Goal: Transaction & Acquisition: Obtain resource

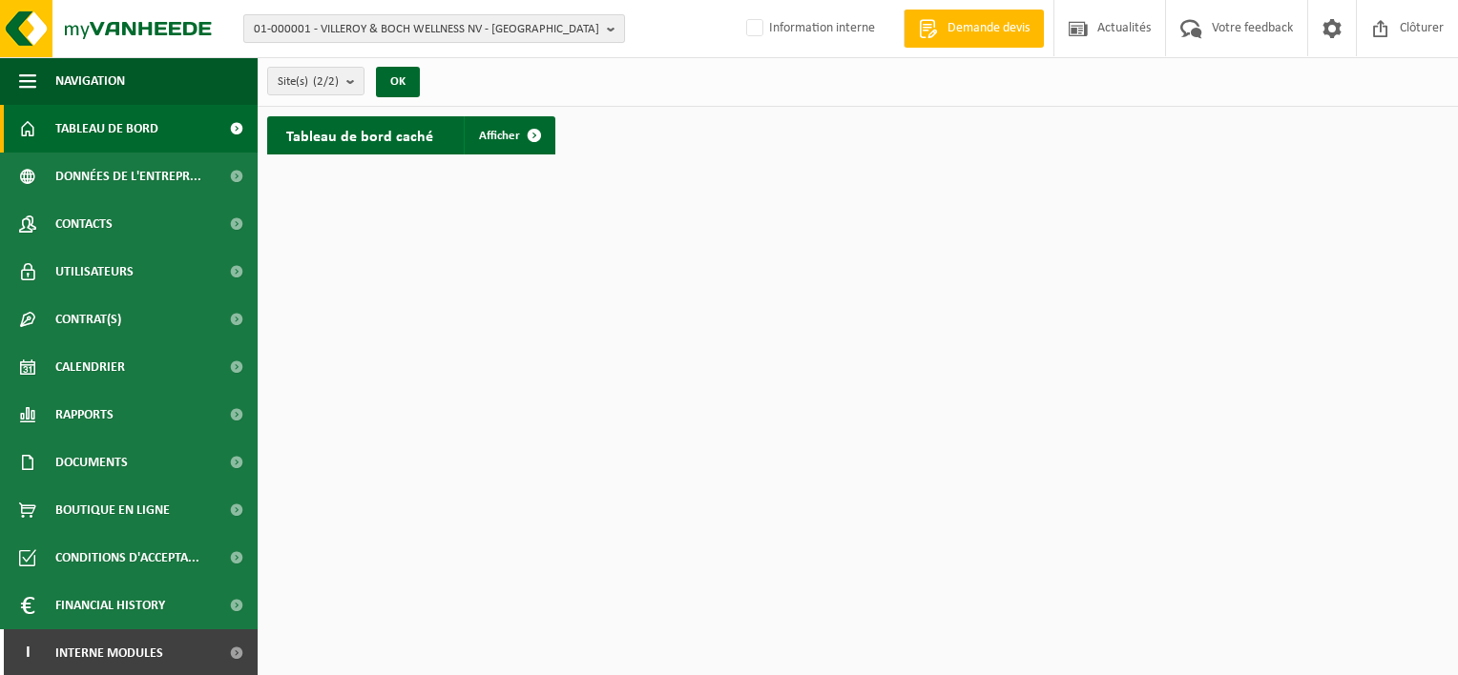
click at [613, 31] on b "button" at bounding box center [615, 28] width 17 height 27
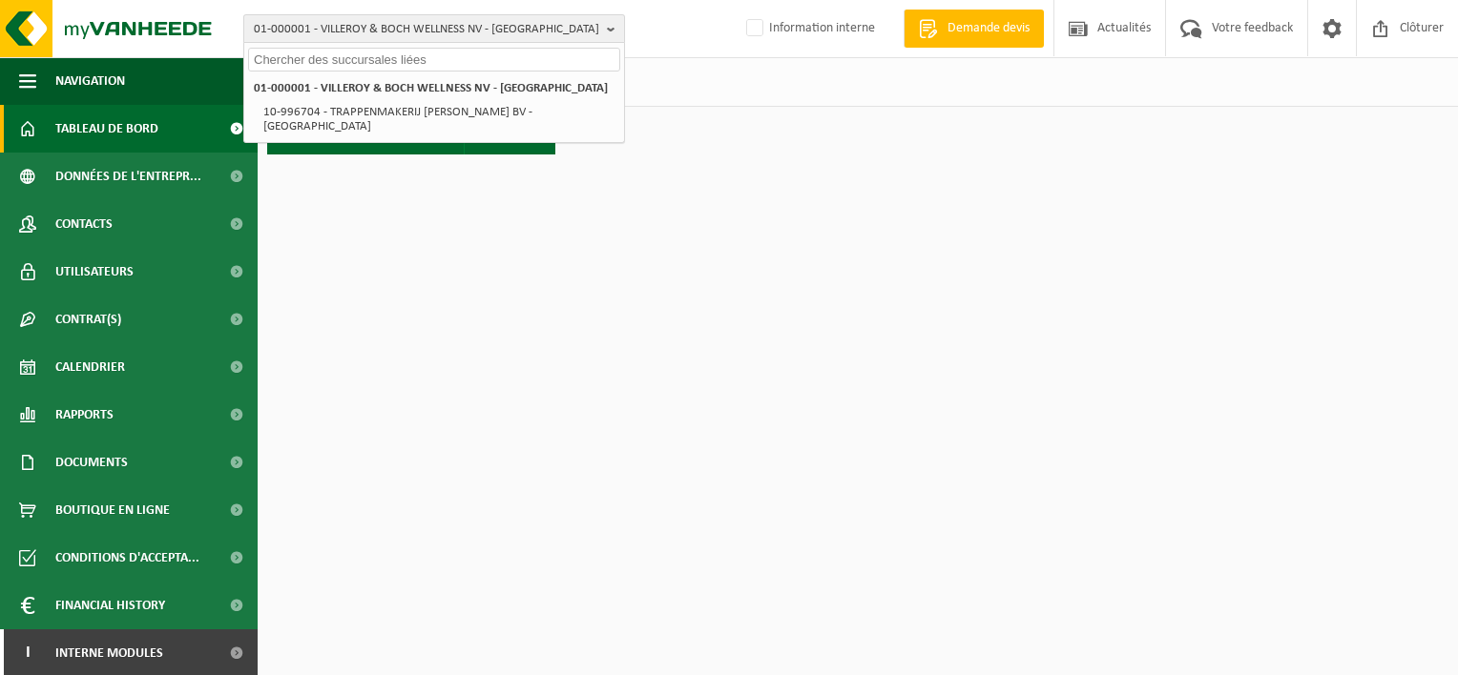
click at [613, 31] on b "button" at bounding box center [615, 28] width 17 height 27
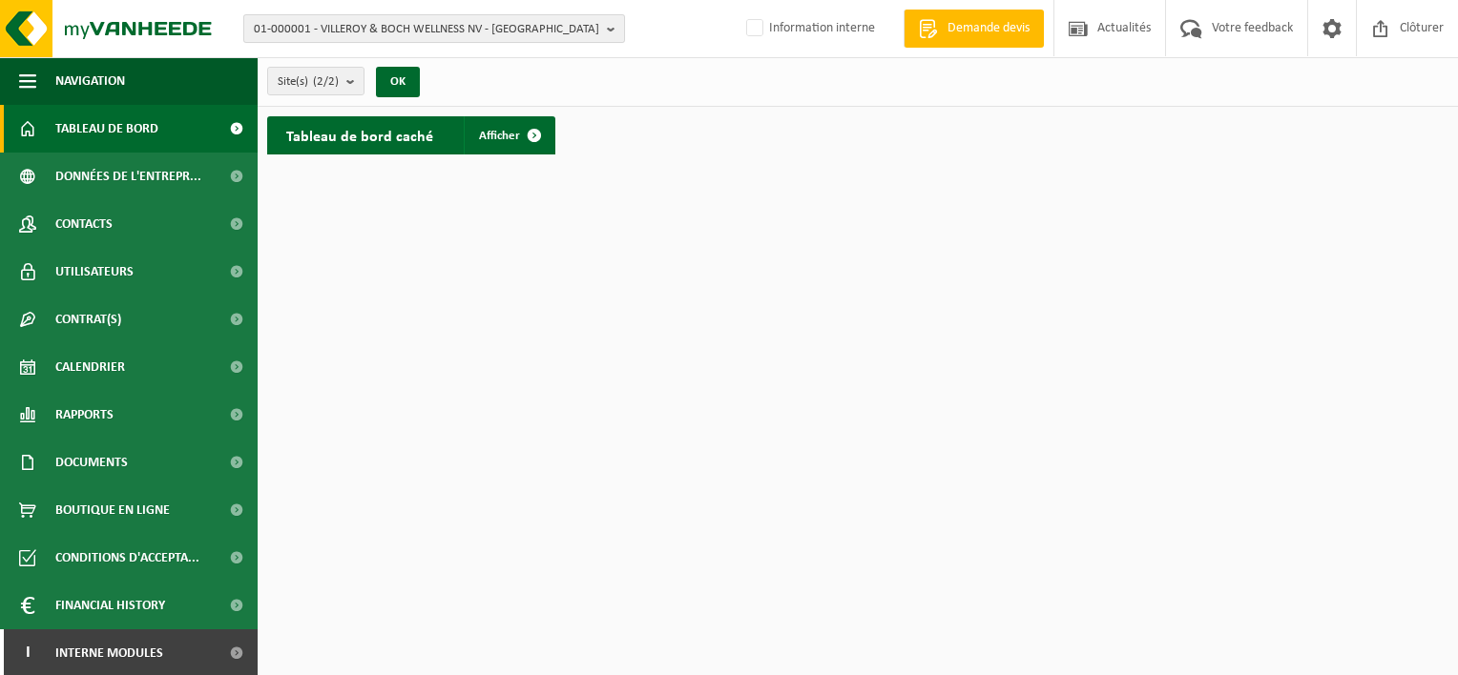
click at [613, 31] on b "button" at bounding box center [615, 28] width 17 height 27
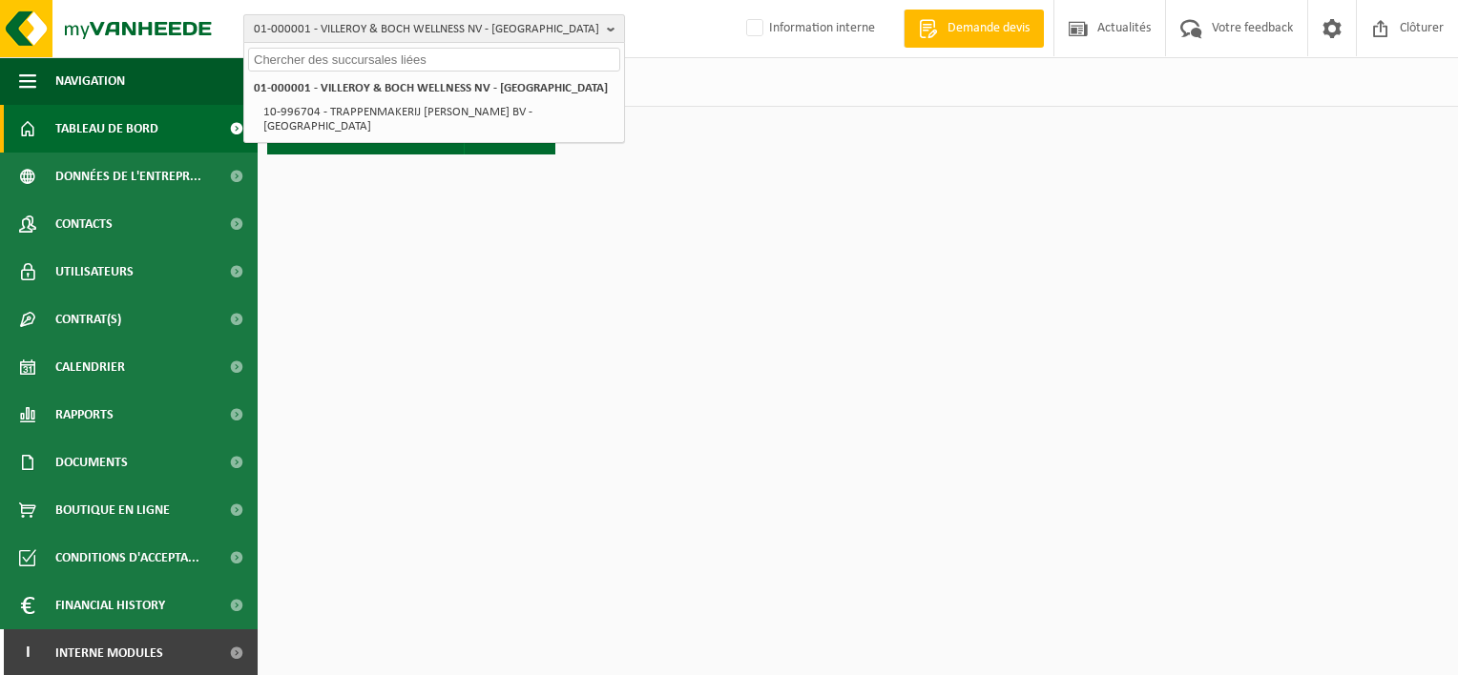
click at [613, 31] on b "button" at bounding box center [615, 28] width 17 height 27
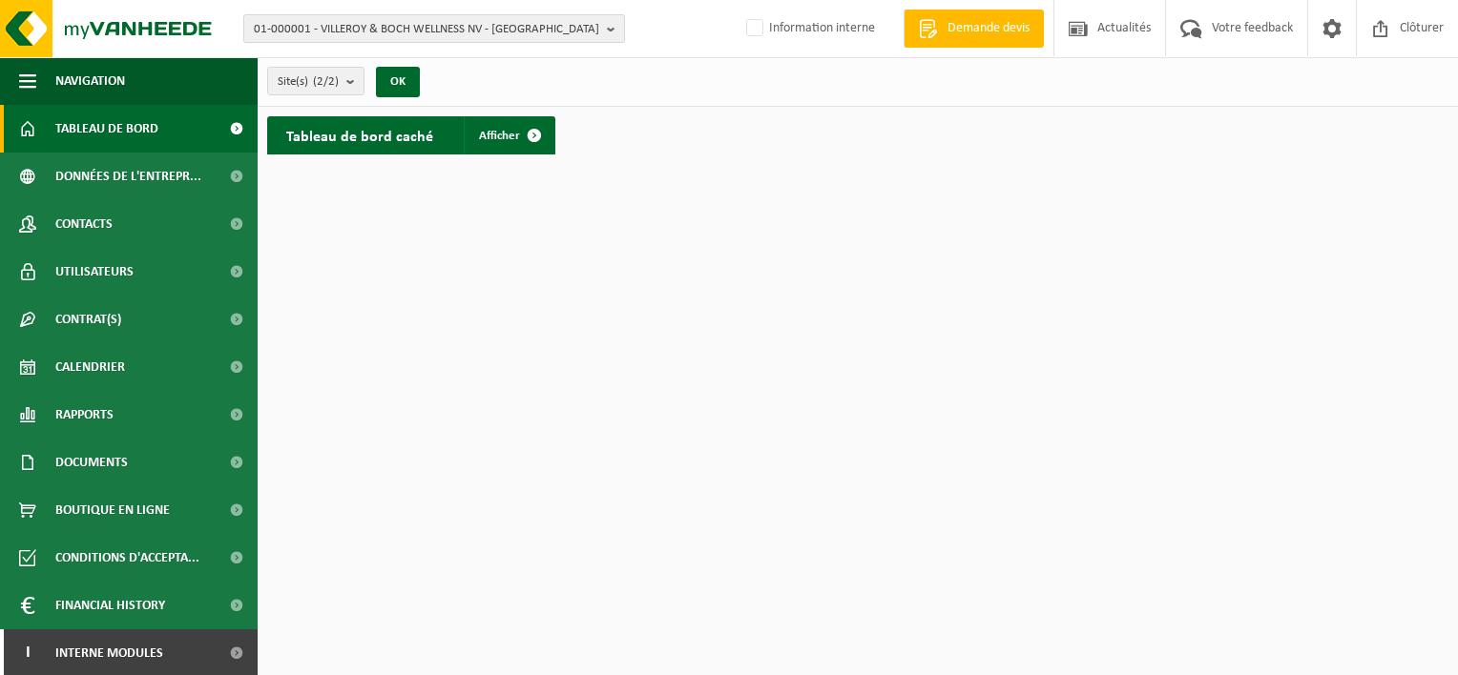
click at [608, 23] on b "button" at bounding box center [615, 28] width 17 height 27
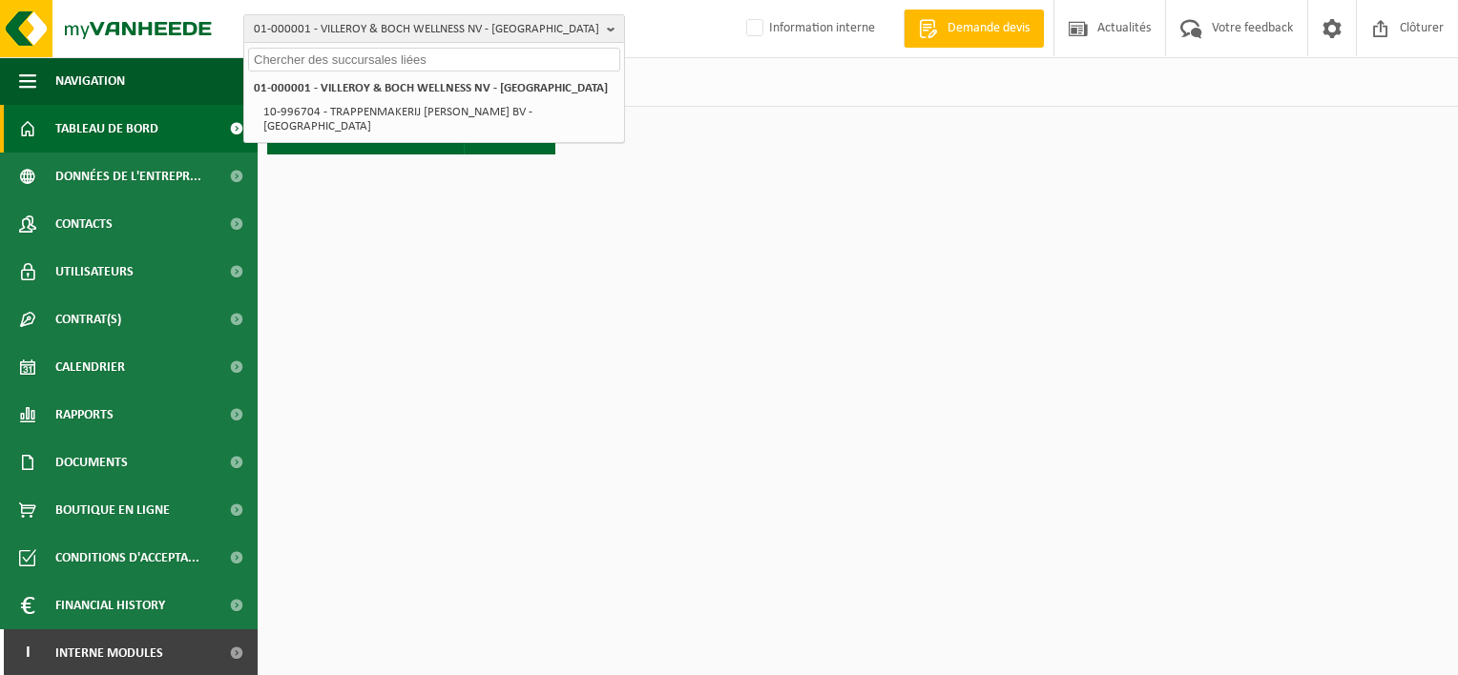
click at [546, 65] on input "text" at bounding box center [434, 60] width 372 height 24
paste input "10-950582"
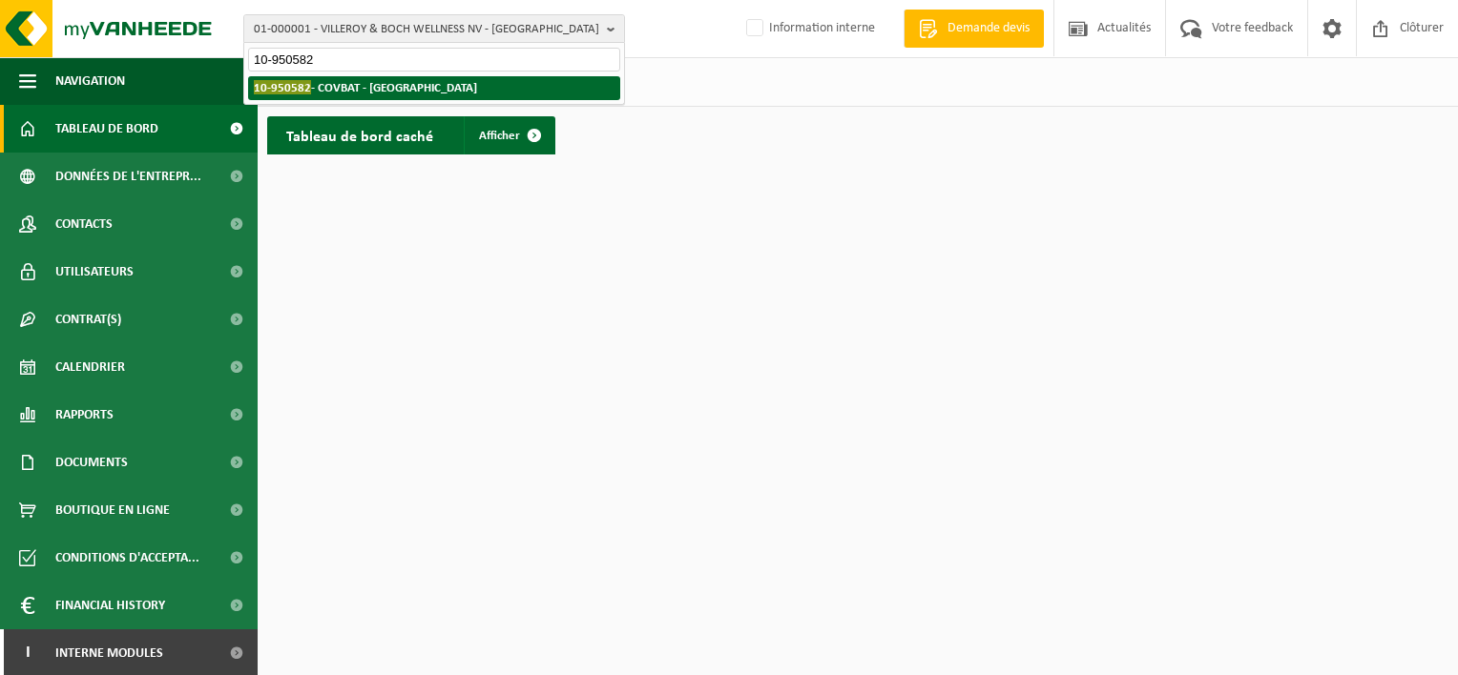
type input "10-950582"
click at [477, 86] on strong "10-950582 - COVBAT - SINT-AGATHA-BERCHEM" at bounding box center [365, 87] width 223 height 14
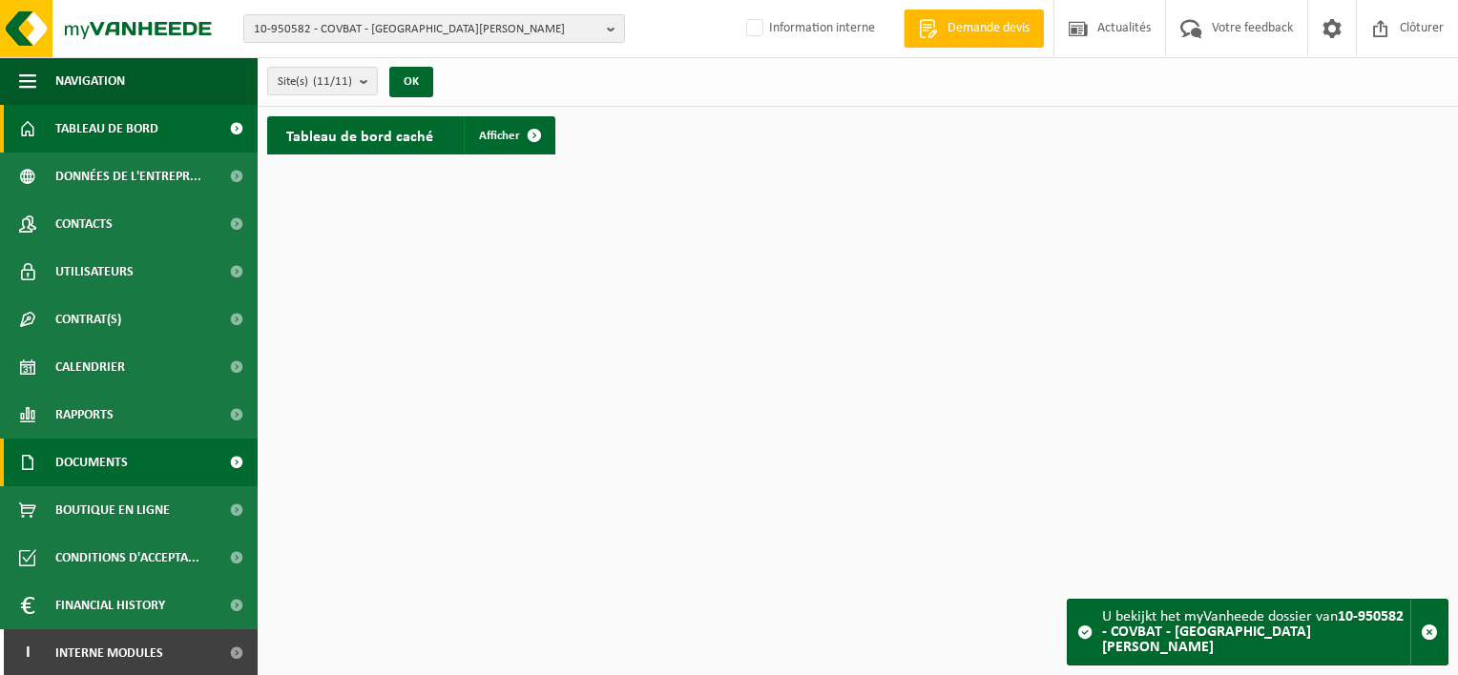
click at [86, 472] on span "Documents" at bounding box center [91, 463] width 73 height 48
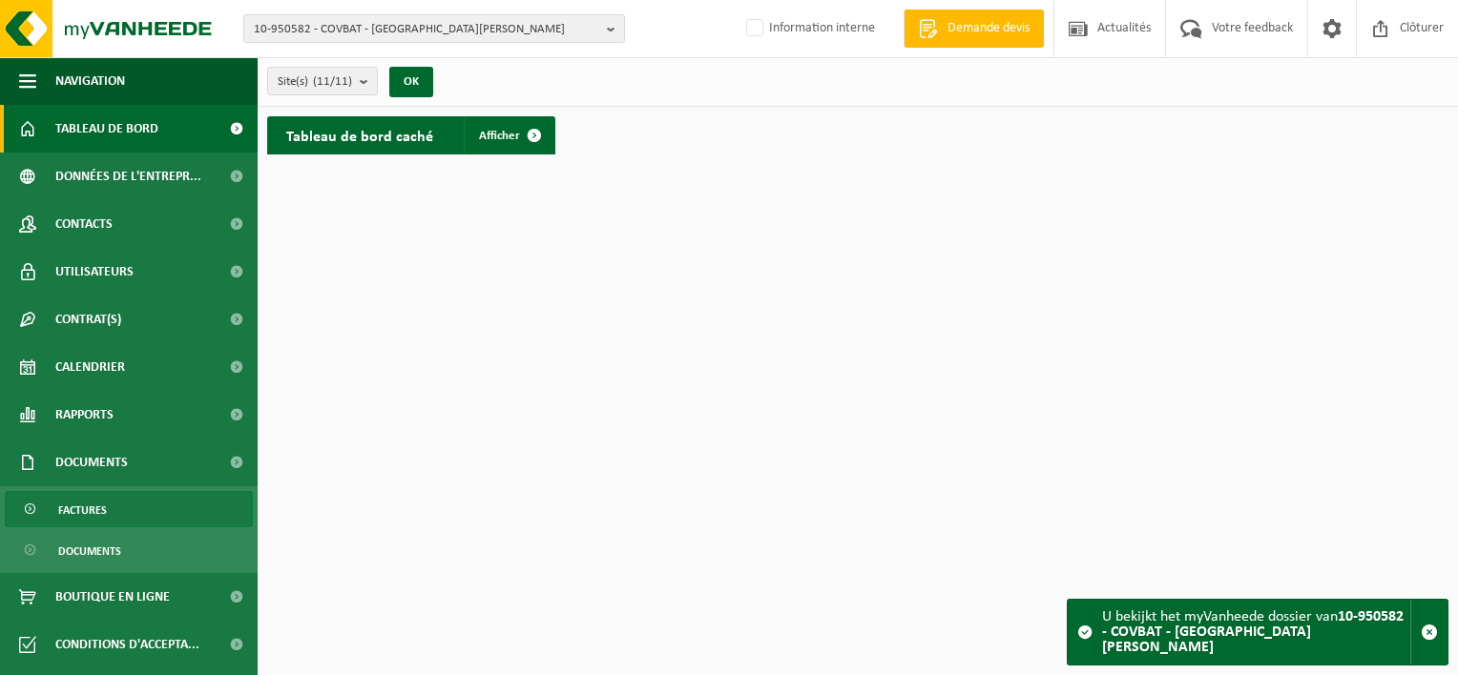
click at [88, 511] on span "Factures" at bounding box center [82, 510] width 49 height 36
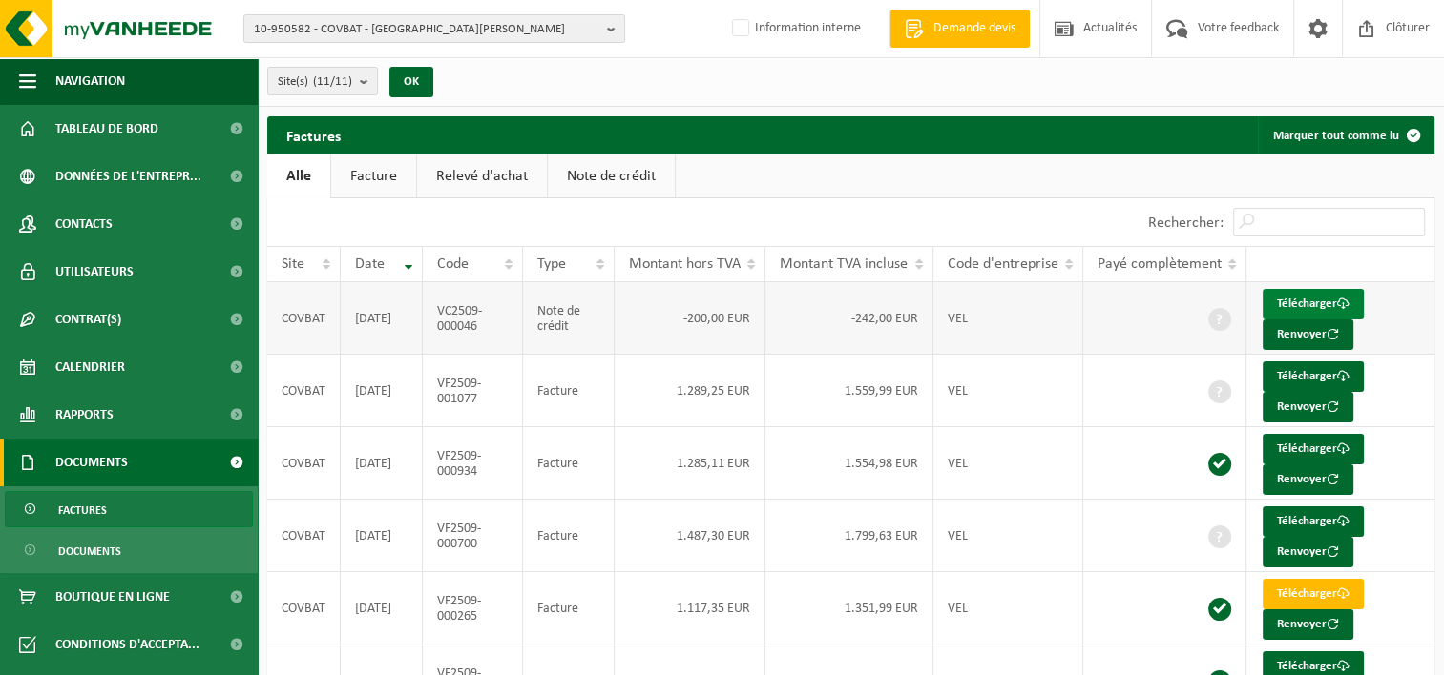
click at [1309, 298] on link "Télécharger" at bounding box center [1312, 304] width 101 height 31
